Goal: Information Seeking & Learning: Check status

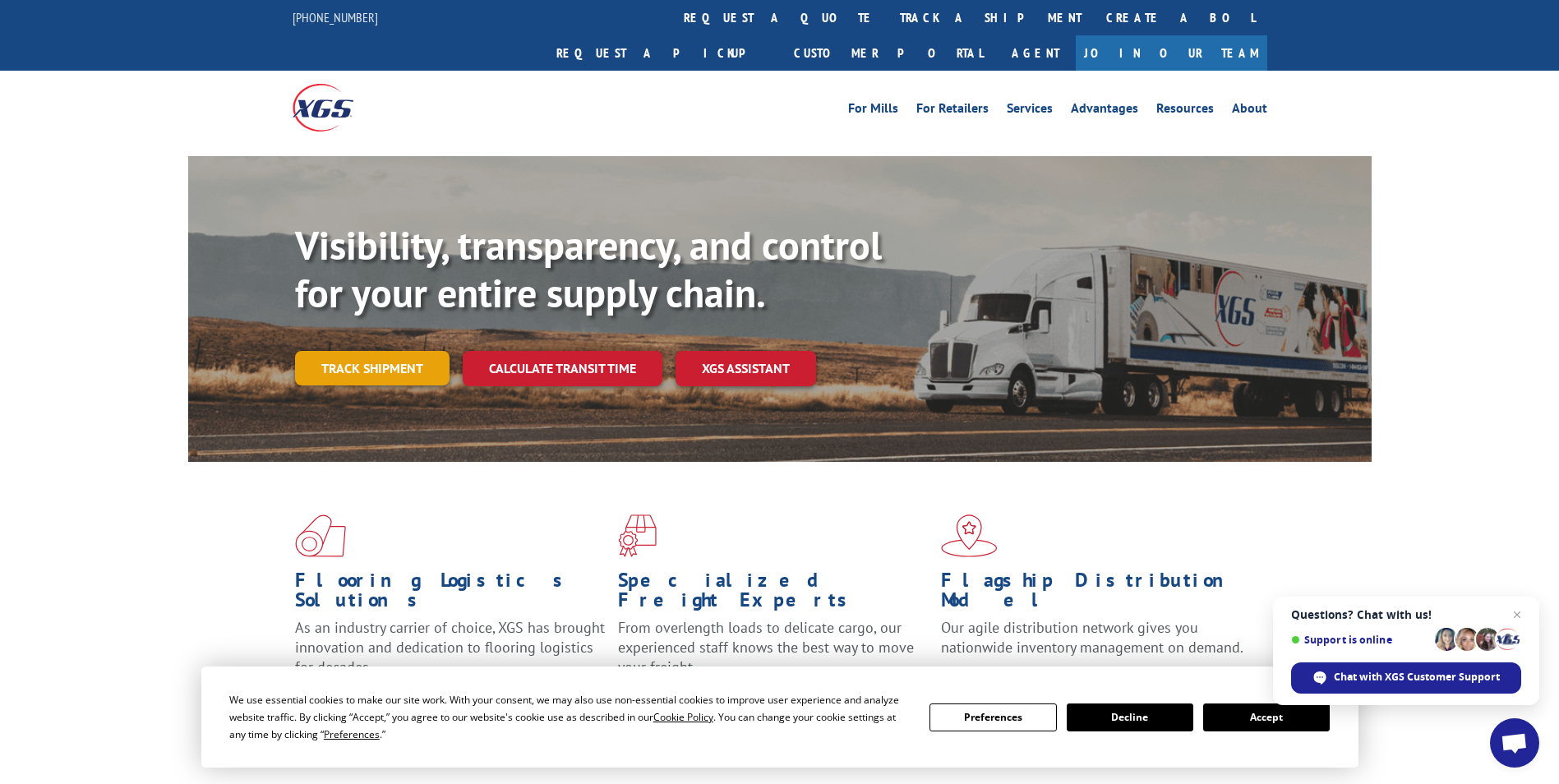
click at [370, 350] on link "Track shipment" at bounding box center [372, 367] width 154 height 35
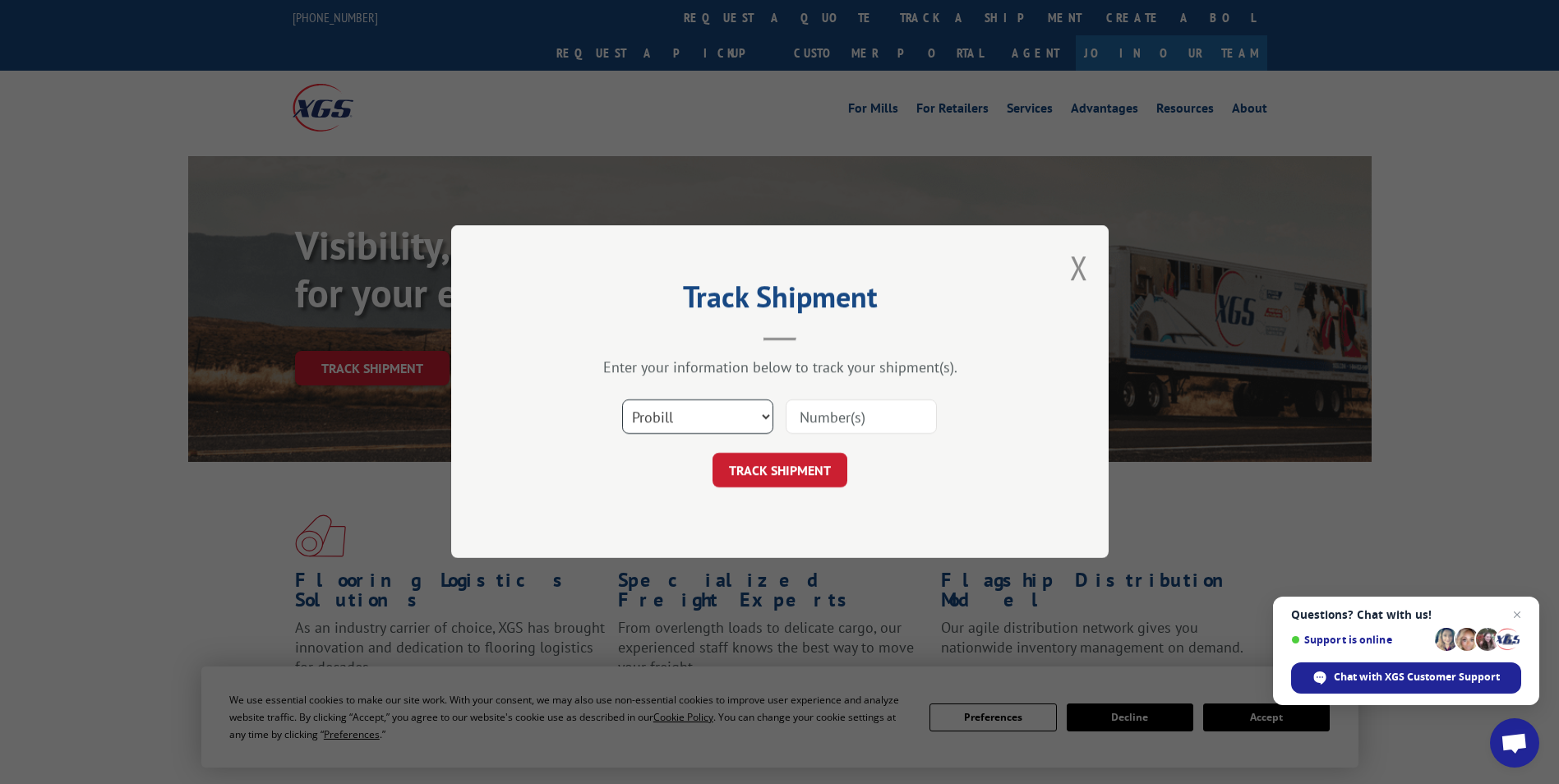
click at [731, 412] on select "Select category... Probill BOL PO" at bounding box center [697, 417] width 152 height 35
select select "bol"
click at [622, 400] on select "Select category... Probill BOL PO" at bounding box center [697, 417] width 152 height 35
click at [838, 417] on input at bounding box center [861, 417] width 152 height 35
paste input "5499637"
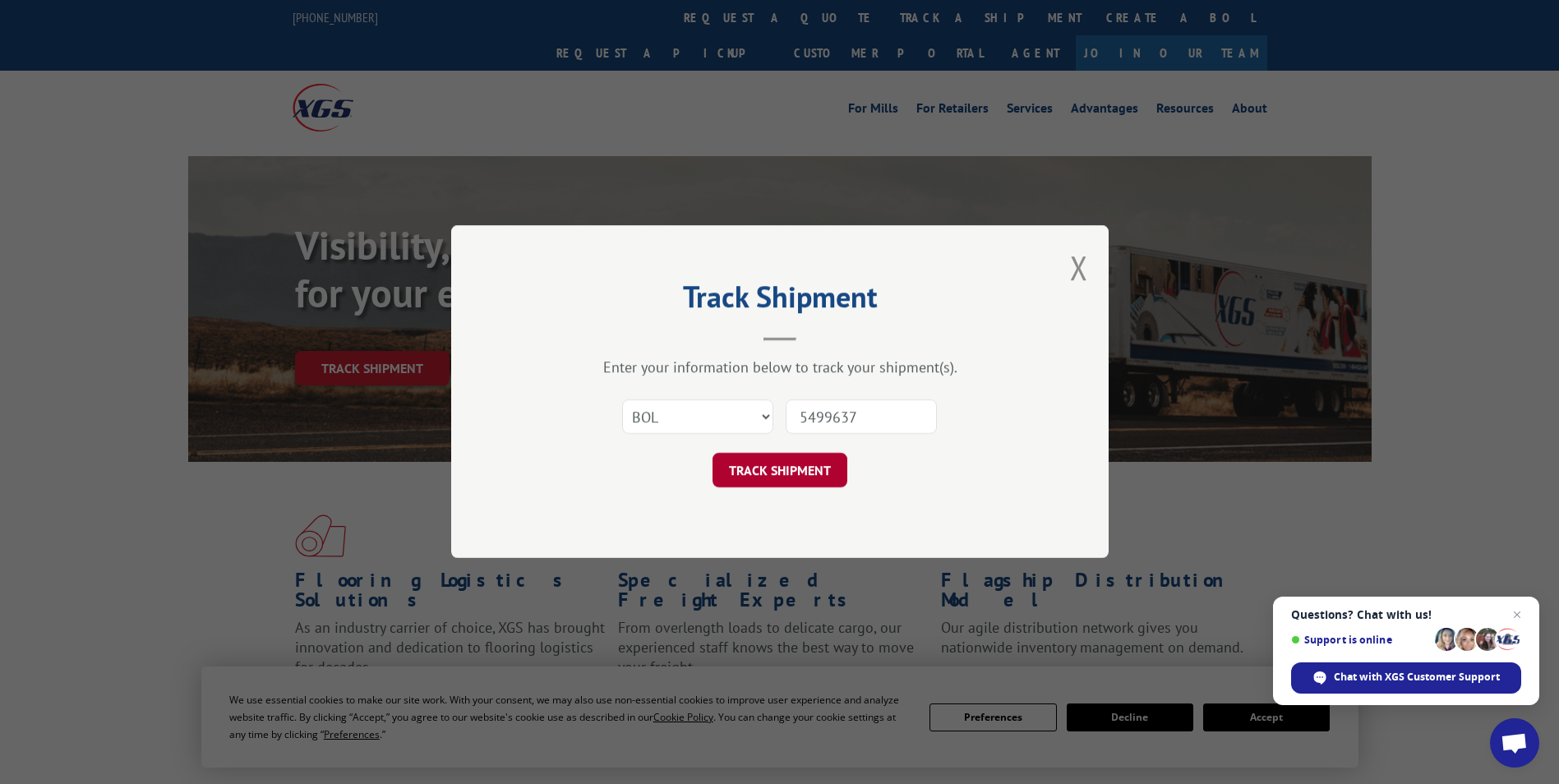
type input "5499637"
click at [754, 463] on button "TRACK SHIPMENT" at bounding box center [780, 470] width 134 height 35
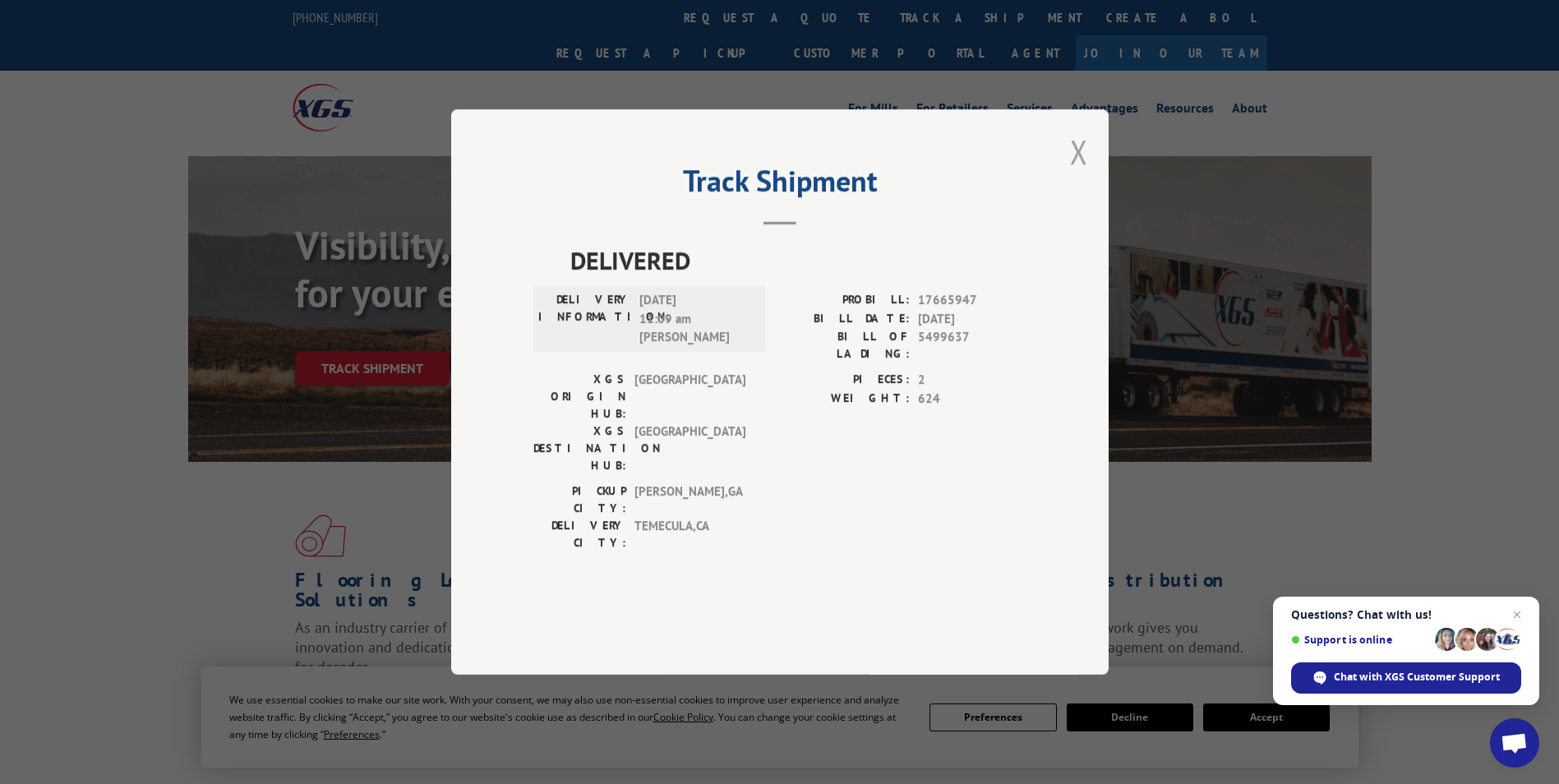
click at [1078, 173] on button "Close modal" at bounding box center [1079, 151] width 18 height 44
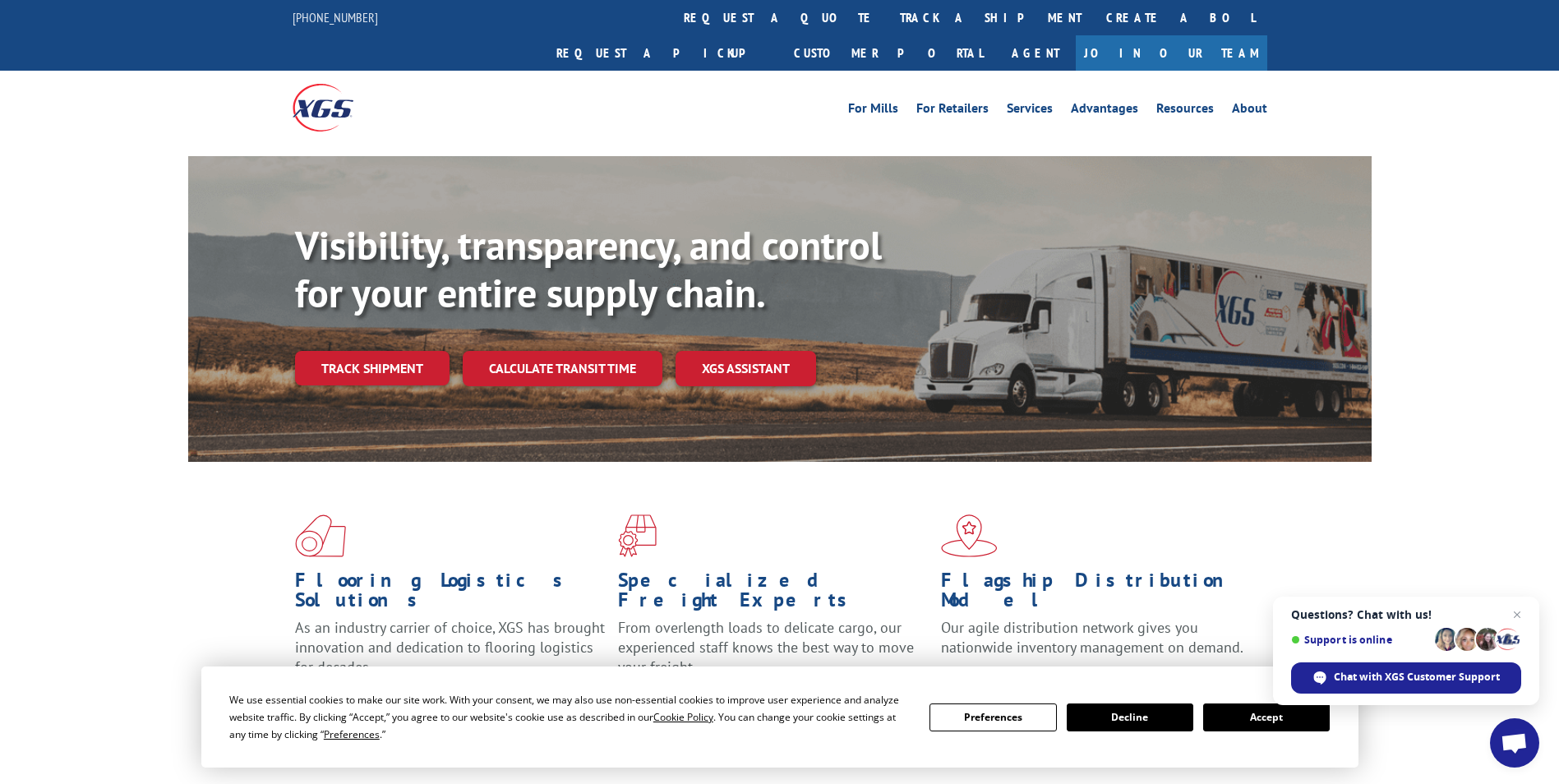
click at [1110, 717] on button "Decline" at bounding box center [1130, 717] width 126 height 28
